Goal: Task Accomplishment & Management: Use online tool/utility

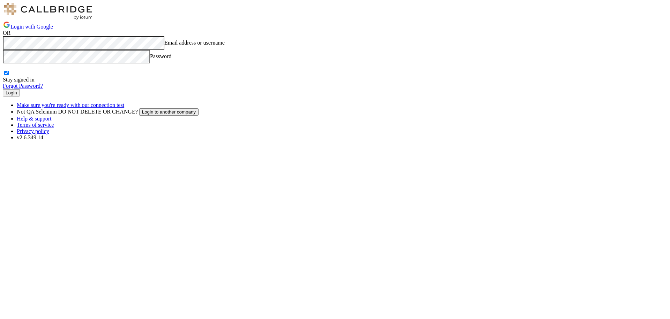
click at [20, 97] on button "Login" at bounding box center [11, 92] width 17 height 7
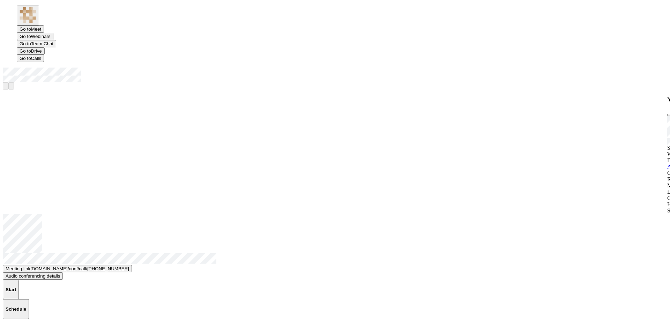
click at [3, 82] on span "Open menu" at bounding box center [3, 82] width 0 height 0
click at [42, 48] on span "Drive" at bounding box center [36, 50] width 11 height 5
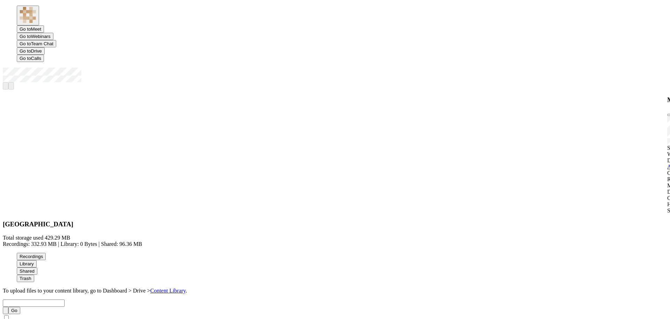
click at [37, 261] on button "Library" at bounding box center [27, 264] width 20 height 7
click at [40, 300] on button "Upload new file" at bounding box center [21, 303] width 37 height 7
